Goal: Book appointment/travel/reservation

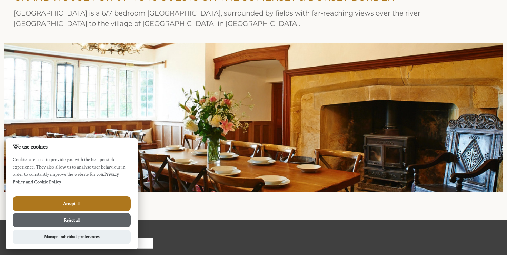
scroll to position [281, 0]
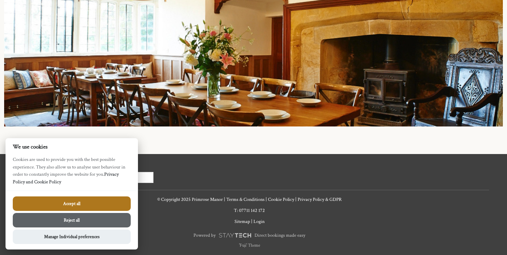
click at [89, 199] on button "Accept all" at bounding box center [72, 203] width 118 height 14
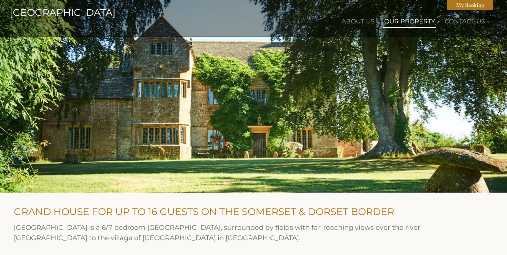
click at [410, 22] on link "Our Property" at bounding box center [409, 22] width 51 height 8
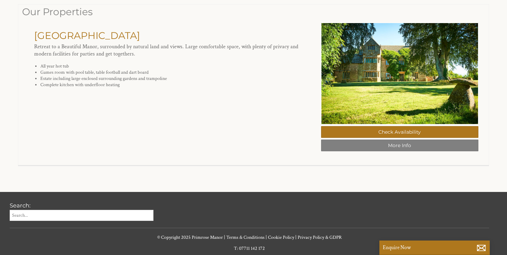
scroll to position [196, 0]
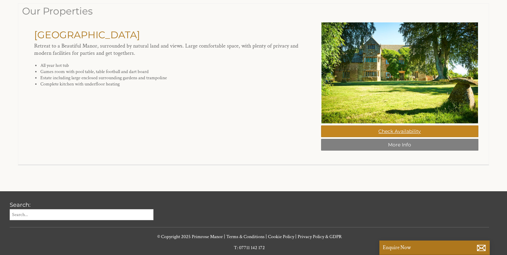
click at [386, 128] on link "Check Availability" at bounding box center [399, 131] width 157 height 12
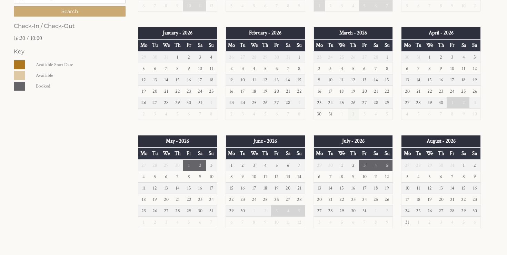
scroll to position [337, 0]
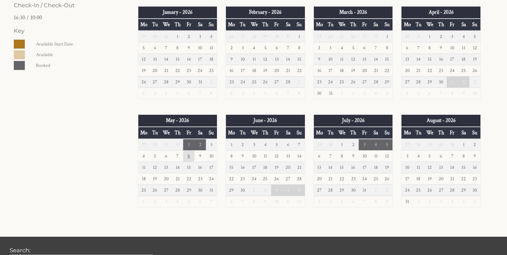
click at [189, 155] on td "8" at bounding box center [188, 156] width 11 height 11
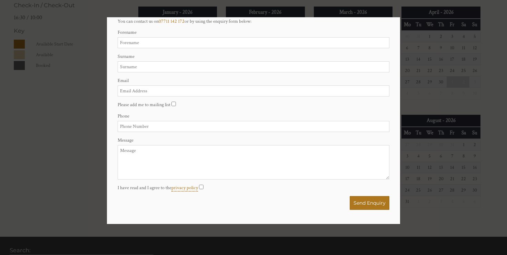
scroll to position [0, 0]
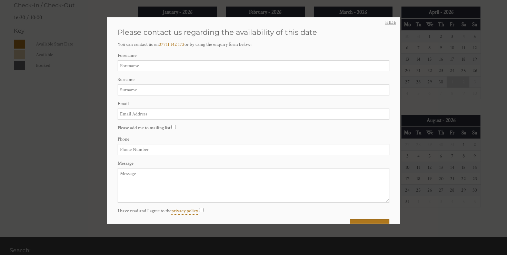
click at [387, 24] on link "HIDE" at bounding box center [390, 22] width 11 height 6
